Goal: Task Accomplishment & Management: Use online tool/utility

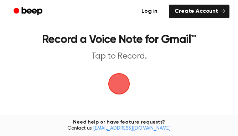
click at [124, 78] on span "button" at bounding box center [119, 84] width 20 height 20
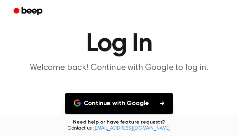
scroll to position [71, 0]
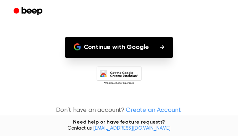
click at [127, 48] on button "Continue with Google" at bounding box center [119, 47] width 108 height 21
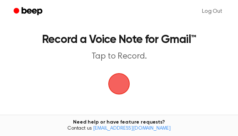
click at [121, 80] on span "button" at bounding box center [119, 84] width 22 height 22
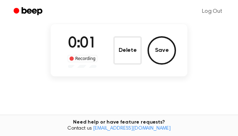
scroll to position [49, 0]
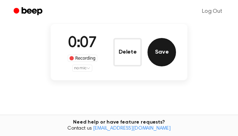
click at [155, 50] on button "Save" at bounding box center [161, 52] width 28 height 28
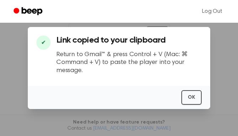
scroll to position [102, 0]
click at [190, 96] on button "OK" at bounding box center [191, 97] width 20 height 15
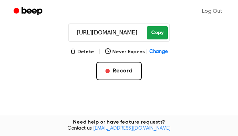
click at [152, 35] on button "Copy" at bounding box center [157, 32] width 21 height 13
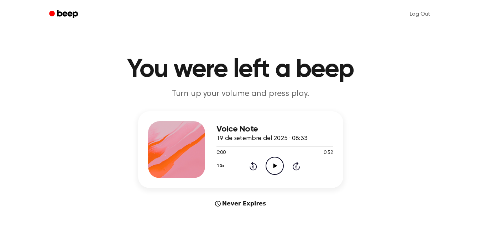
click at [273, 166] on icon "Play Audio" at bounding box center [275, 166] width 18 height 18
click at [273, 163] on icon "Pause Audio" at bounding box center [275, 166] width 18 height 18
click at [272, 160] on icon "Play Audio" at bounding box center [275, 166] width 18 height 18
drag, startPoint x: 238, startPoint y: 148, endPoint x: 288, endPoint y: 148, distance: 50.2
click at [288, 148] on div at bounding box center [274, 147] width 117 height 6
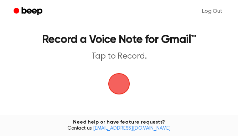
click at [122, 88] on span "button" at bounding box center [119, 84] width 20 height 20
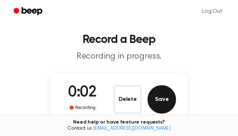
click at [175, 102] on button "Save" at bounding box center [161, 99] width 28 height 28
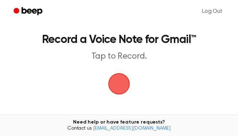
click at [123, 75] on span "button" at bounding box center [119, 84] width 20 height 20
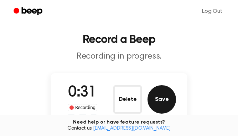
click at [165, 104] on button "Save" at bounding box center [161, 99] width 28 height 28
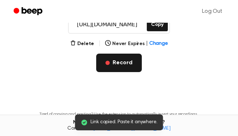
scroll to position [108, 0]
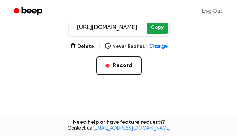
click at [157, 28] on button "Copy" at bounding box center [157, 27] width 21 height 13
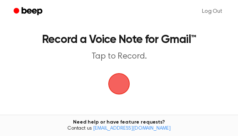
click at [120, 85] on span "button" at bounding box center [119, 84] width 23 height 23
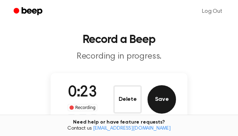
click at [158, 98] on button "Save" at bounding box center [161, 99] width 28 height 28
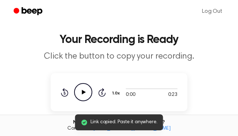
click at [82, 93] on icon at bounding box center [84, 92] width 4 height 5
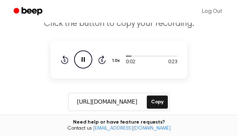
scroll to position [33, 0]
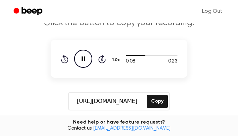
click at [87, 59] on icon "Pause Audio" at bounding box center [83, 59] width 18 height 18
click at [87, 59] on icon "Play Audio" at bounding box center [83, 59] width 18 height 18
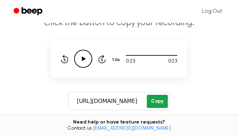
click at [153, 100] on button "Copy" at bounding box center [157, 101] width 21 height 13
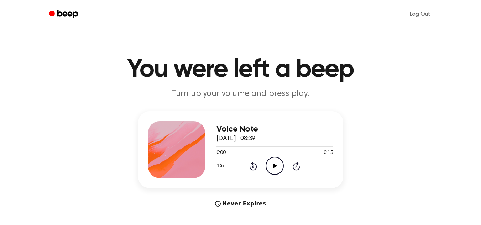
click at [271, 167] on icon "Play Audio" at bounding box center [275, 166] width 18 height 18
